Goal: Register for event/course

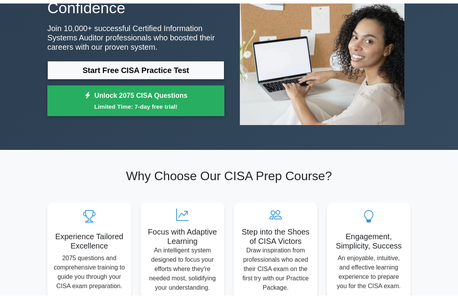
scroll to position [21, 0]
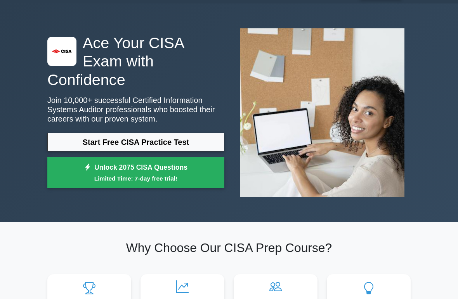
click at [145, 150] on link "Start Free CISA Practice Test" at bounding box center [135, 142] width 177 height 19
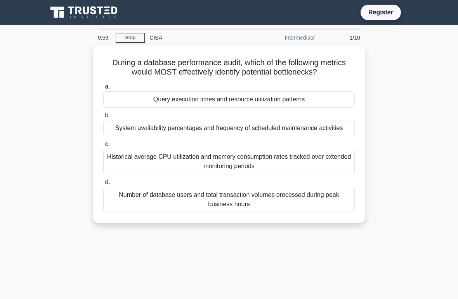
click at [315, 107] on div "Query execution times and resource utilization patterns" at bounding box center [228, 99] width 251 height 16
click at [103, 89] on input "a. Query execution times and resource utilization patterns" at bounding box center [103, 86] width 0 height 5
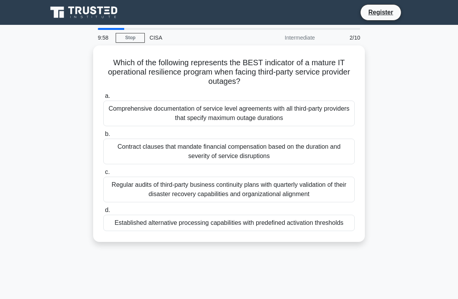
click at [317, 111] on div "Comprehensive documentation of service level agreements with all third-party pr…" at bounding box center [228, 113] width 251 height 26
click at [103, 99] on input "a. Comprehensive documentation of service level agreements with all third-party…" at bounding box center [103, 95] width 0 height 5
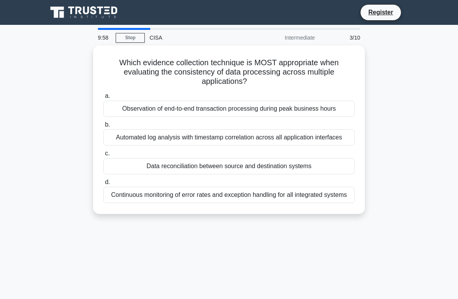
click at [317, 110] on div "Observation of end-to-end transaction processing during peak business hours" at bounding box center [228, 108] width 251 height 16
click at [103, 99] on input "a. Observation of end-to-end transaction processing during peak business hours" at bounding box center [103, 95] width 0 height 5
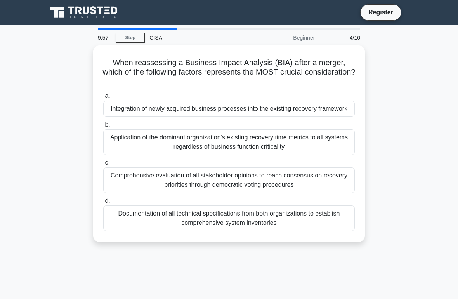
click at [320, 107] on div "Integration of newly acquired business processes into the existing recovery fra…" at bounding box center [228, 108] width 251 height 16
click at [103, 99] on input "a. Integration of newly acquired business processes into the existing recovery …" at bounding box center [103, 95] width 0 height 5
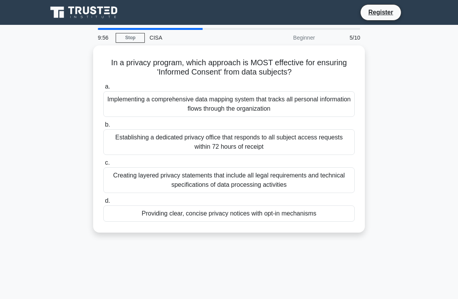
click at [319, 104] on div "Implementing a comprehensive data mapping system that tracks all personal infor…" at bounding box center [228, 104] width 251 height 26
click at [103, 89] on input "a. Implementing a comprehensive data mapping system that tracks all personal in…" at bounding box center [103, 86] width 0 height 5
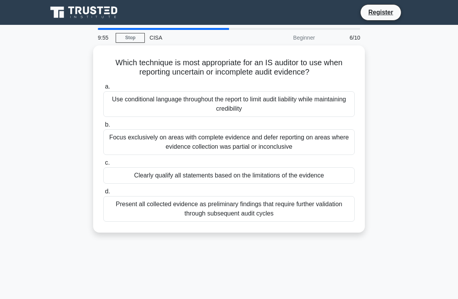
click at [317, 96] on div "Use conditional language throughout the report to limit audit liability while m…" at bounding box center [228, 104] width 251 height 26
click at [103, 89] on input "a. Use conditional language throughout the report to limit audit liability whil…" at bounding box center [103, 86] width 0 height 5
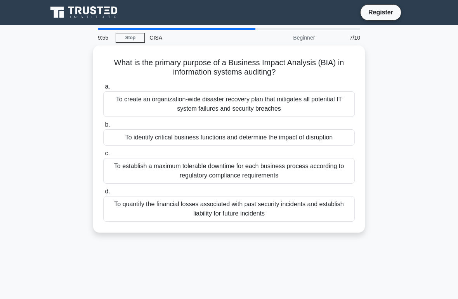
click at [317, 104] on div "To create an organization-wide disaster recovery plan that mitigates all potent…" at bounding box center [228, 104] width 251 height 26
click at [103, 89] on input "a. To create an organization-wide disaster recovery plan that mitigates all pot…" at bounding box center [103, 86] width 0 height 5
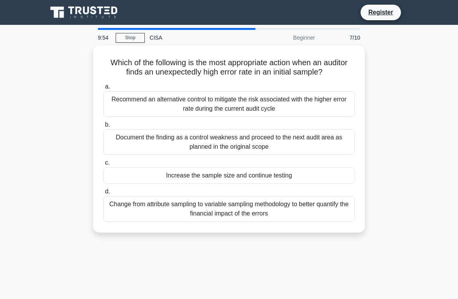
click at [317, 103] on div "Recommend an alternative control to mitigate the risk associated with the highe…" at bounding box center [228, 104] width 251 height 26
click at [103, 89] on input "a. Recommend an alternative control to mitigate the risk associated with the hi…" at bounding box center [103, 86] width 0 height 5
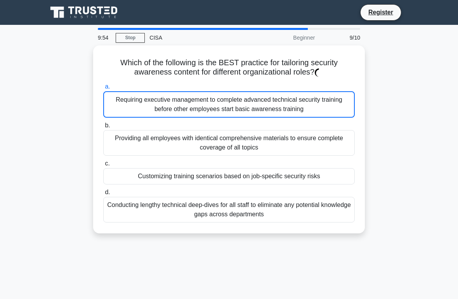
click at [318, 102] on div "Requiring executive management to complete advanced technical security training…" at bounding box center [228, 104] width 251 height 26
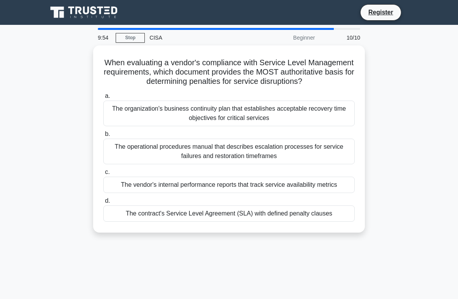
click at [318, 102] on label "a. The organization's business continuity plan that establishes acceptable reco…" at bounding box center [228, 108] width 251 height 35
click at [103, 99] on input "a. The organization's business continuity plan that establishes acceptable reco…" at bounding box center [103, 95] width 0 height 5
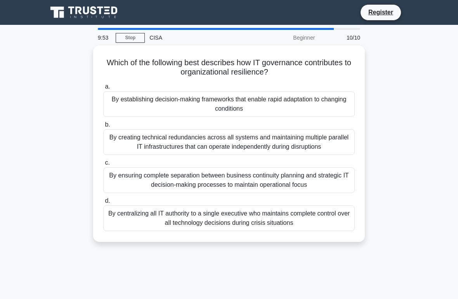
click at [319, 102] on div "By establishing decision-making frameworks that enable rapid adaptation to chan…" at bounding box center [228, 104] width 251 height 26
click at [103, 89] on input "a. By establishing decision-making frameworks that enable rapid adaptation to c…" at bounding box center [103, 86] width 0 height 5
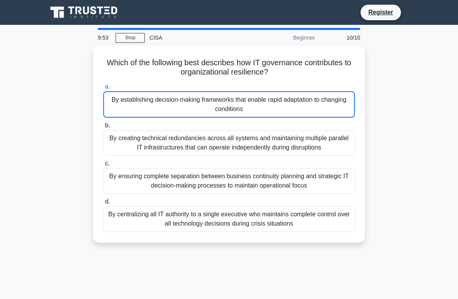
click at [320, 99] on div "By establishing decision-making frameworks that enable rapid adaptation to chan…" at bounding box center [228, 104] width 251 height 26
click at [103, 89] on input "a. By establishing decision-making frameworks that enable rapid adaptation to c…" at bounding box center [103, 86] width 0 height 5
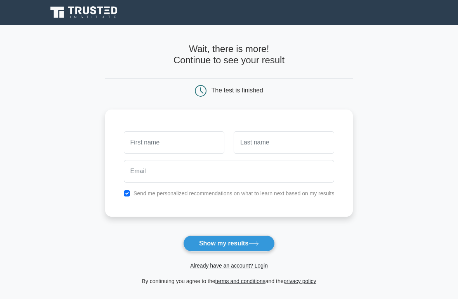
click at [169, 146] on input "text" at bounding box center [174, 142] width 100 height 22
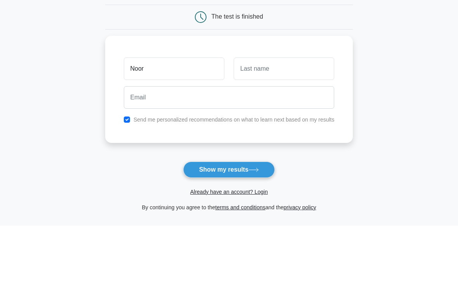
type input "Noor"
click at [228, 235] on button "Show my results" at bounding box center [229, 243] width 92 height 16
type input "Oo"
click at [228, 235] on button "Show my results" at bounding box center [229, 243] width 92 height 16
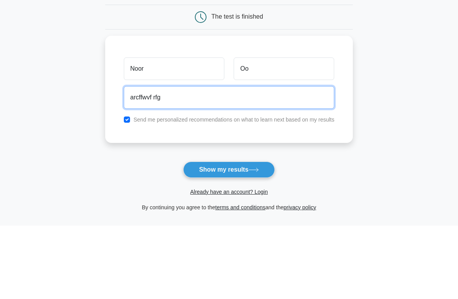
click at [228, 235] on button "Show my results" at bounding box center [229, 243] width 92 height 16
type input "a"
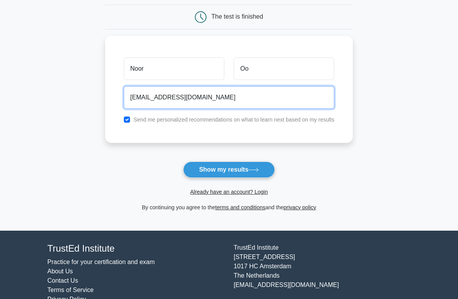
type input "[EMAIL_ADDRESS][DOMAIN_NAME]"
click at [228, 169] on button "Show my results" at bounding box center [229, 170] width 92 height 16
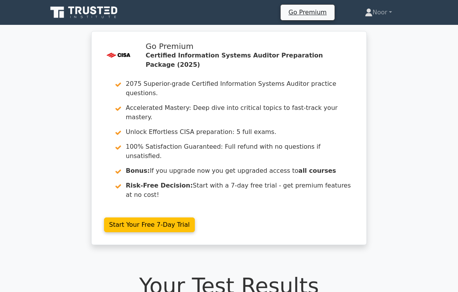
click at [123, 217] on link "Start Your Free 7-Day Trial" at bounding box center [149, 224] width 91 height 15
